Goal: Information Seeking & Learning: Learn about a topic

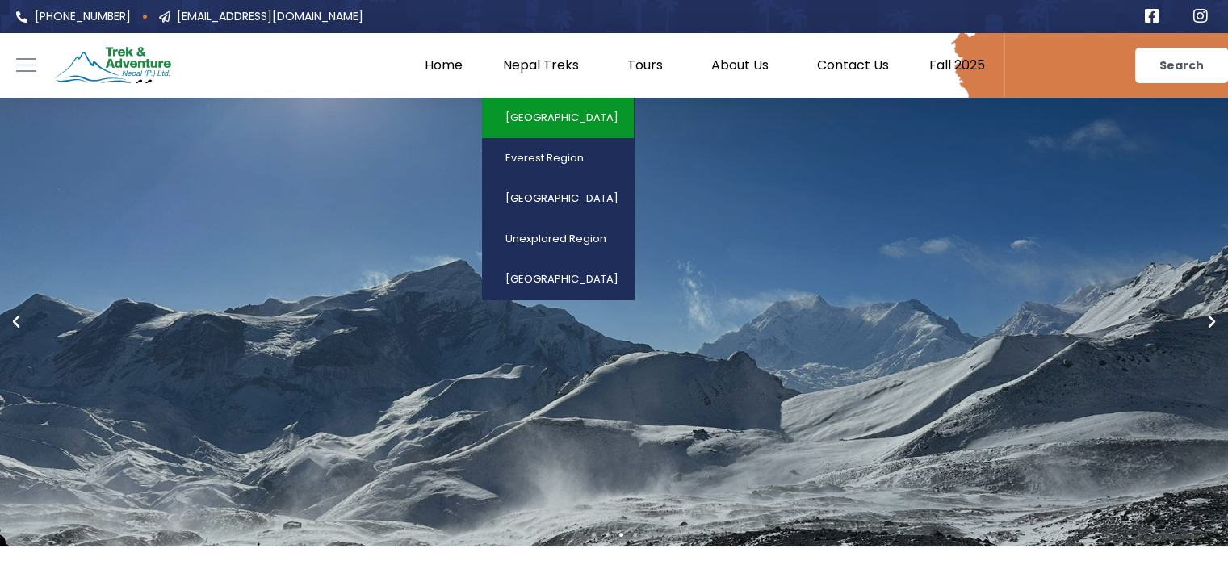
click at [554, 121] on link "[GEOGRAPHIC_DATA]" at bounding box center [558, 118] width 152 height 40
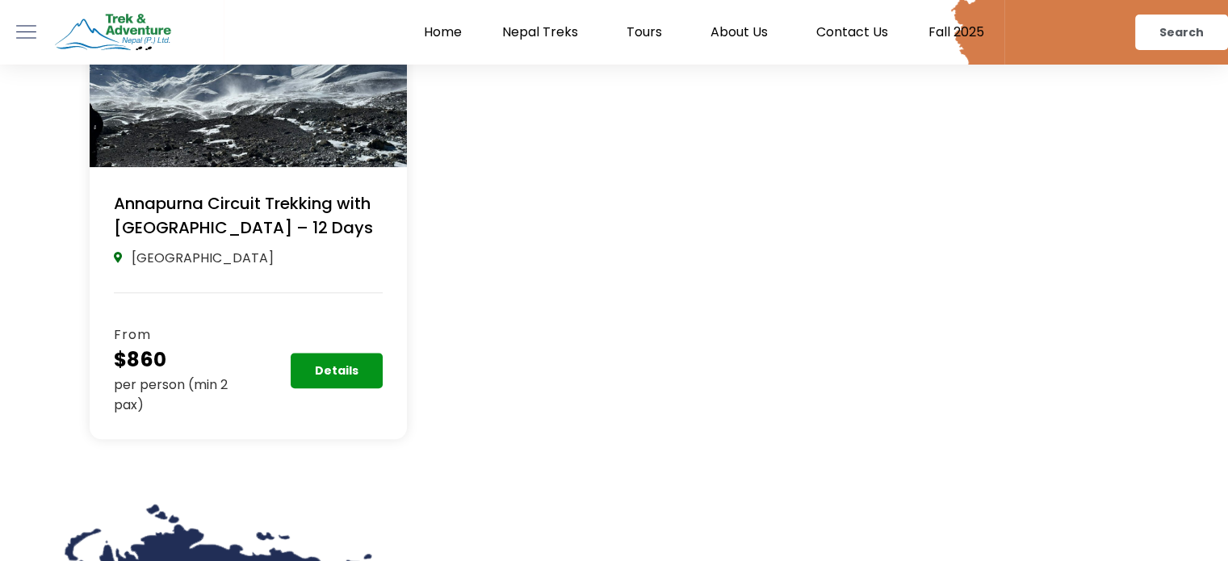
scroll to position [1632, 0]
